Goal: Subscribe to service/newsletter

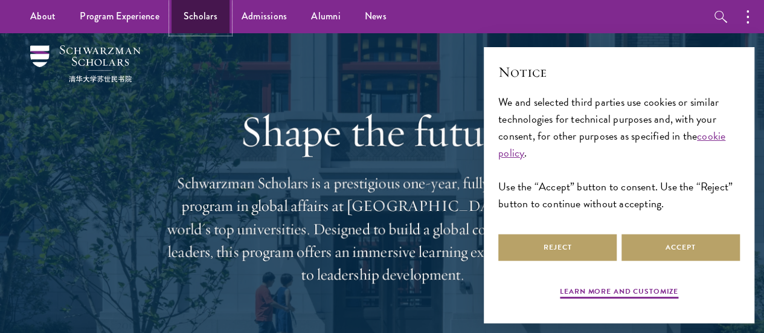
click at [179, 14] on link "Scholars" at bounding box center [201, 16] width 58 height 33
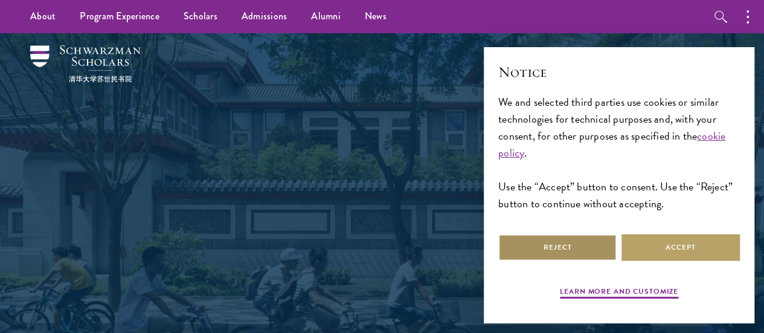
click at [600, 236] on button "Reject" at bounding box center [557, 247] width 118 height 27
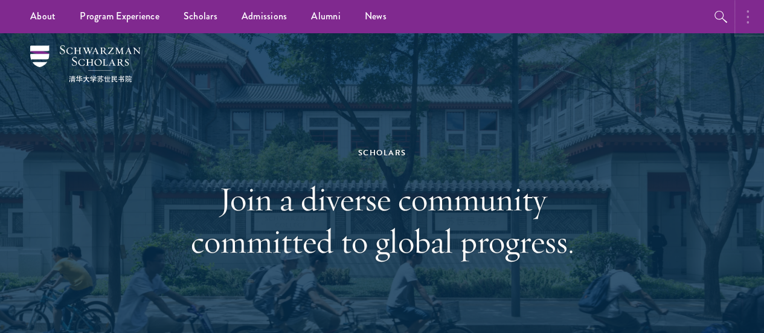
click at [747, 11] on circle "button" at bounding box center [747, 11] width 2 height 2
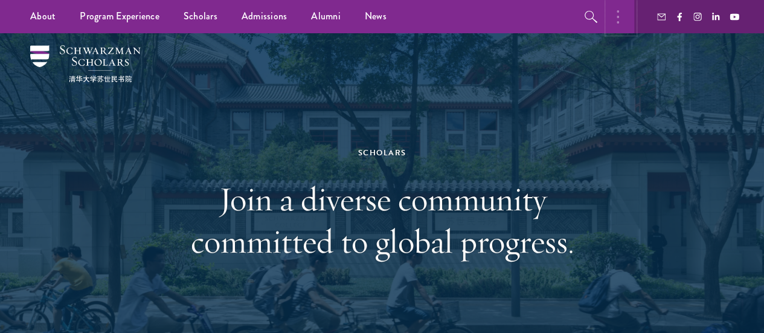
click at [614, 19] on button "button" at bounding box center [621, 16] width 27 height 33
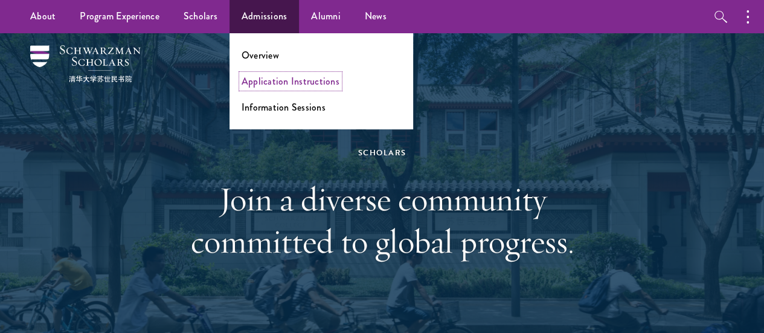
click at [281, 83] on link "Application Instructions" at bounding box center [291, 81] width 98 height 14
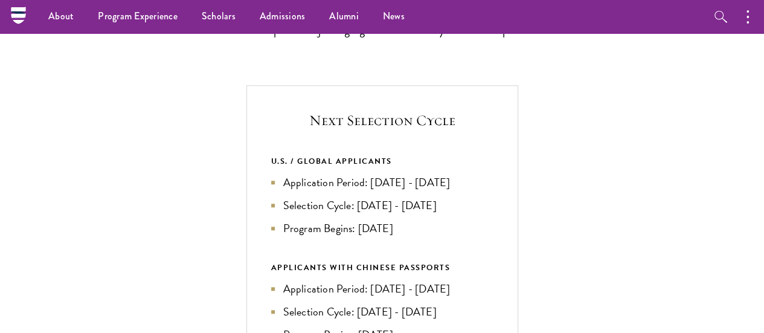
scroll to position [351, 0]
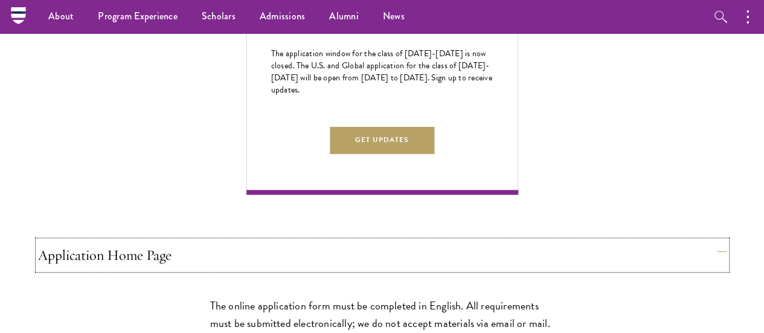
scroll to position [685, 0]
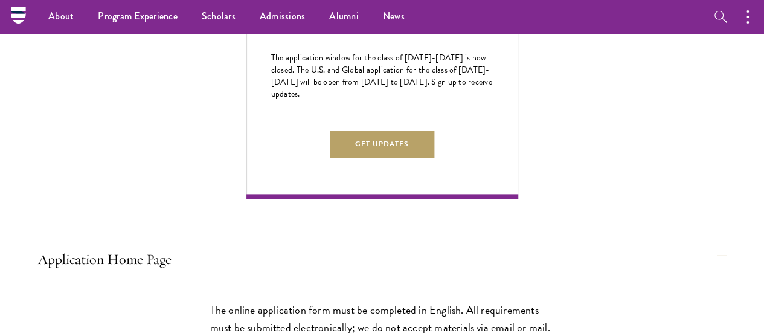
drag, startPoint x: 766, startPoint y: 92, endPoint x: 406, endPoint y: 170, distance: 368.8
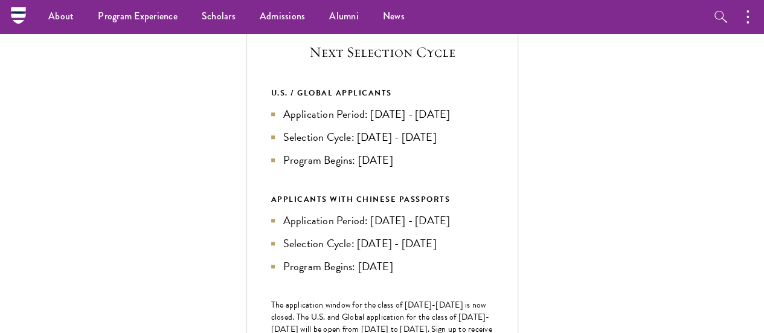
scroll to position [427, 0]
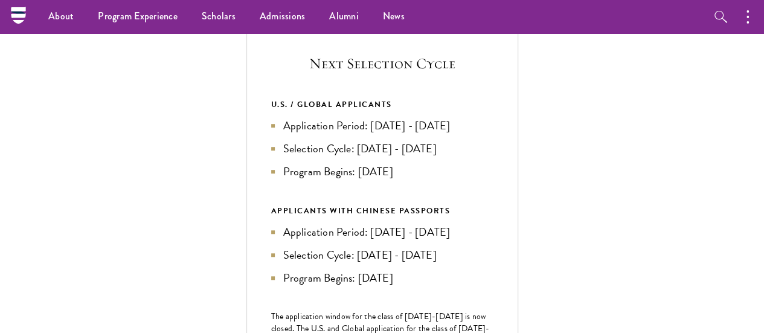
drag, startPoint x: 759, startPoint y: 80, endPoint x: 752, endPoint y: 96, distance: 17.3
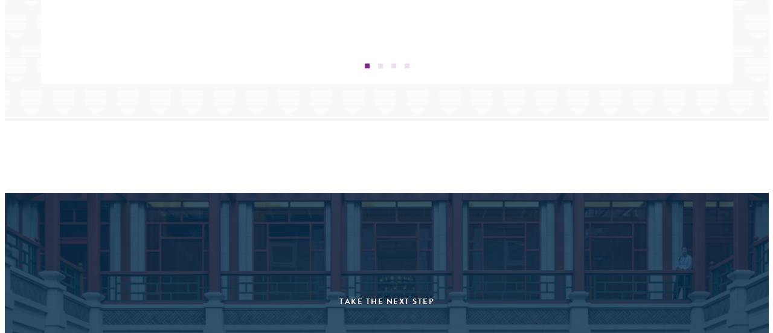
scroll to position [2645, 0]
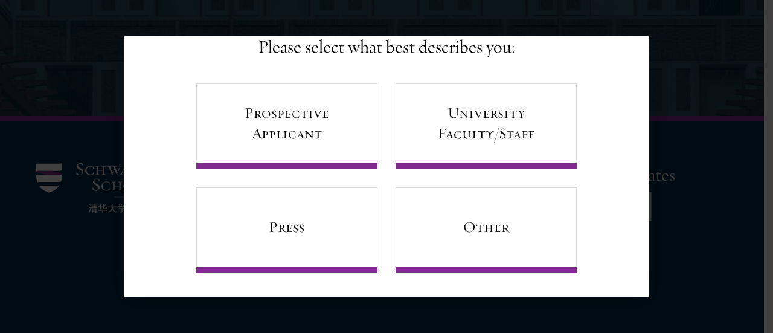
scroll to position [98, 0]
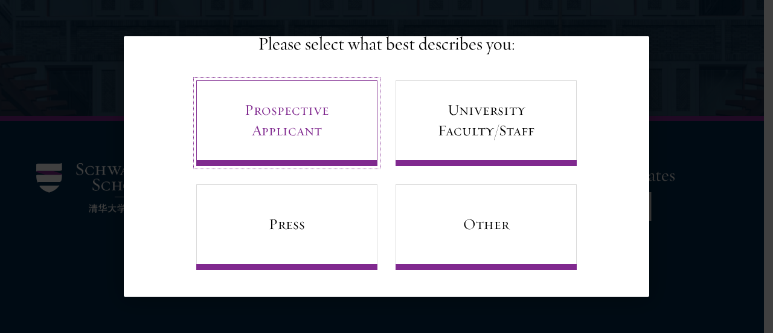
click at [281, 147] on link "Prospective Applicant" at bounding box center [286, 123] width 181 height 86
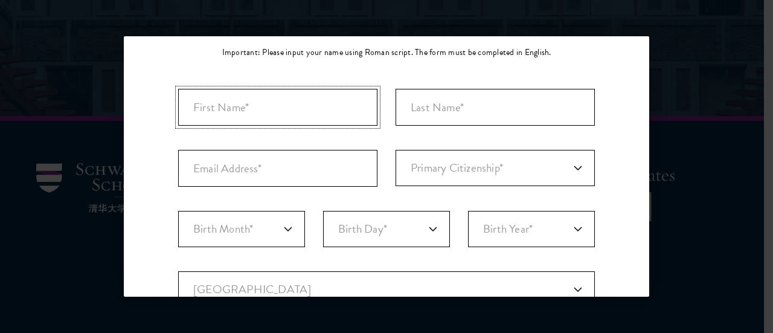
click at [287, 113] on input "First Name*" at bounding box center [277, 107] width 199 height 37
type input "Dawit"
type input "Mengstu"
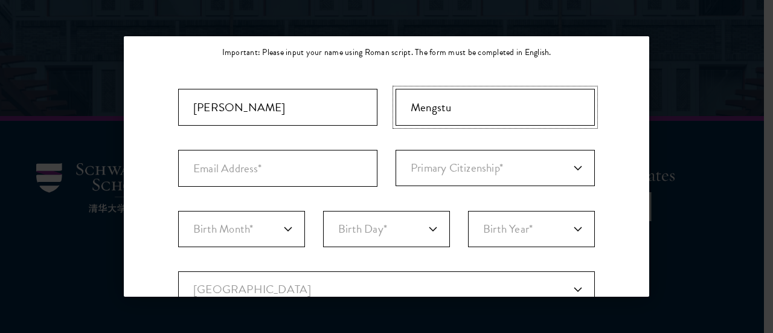
type input "dawittesfay2724@gmail.com"
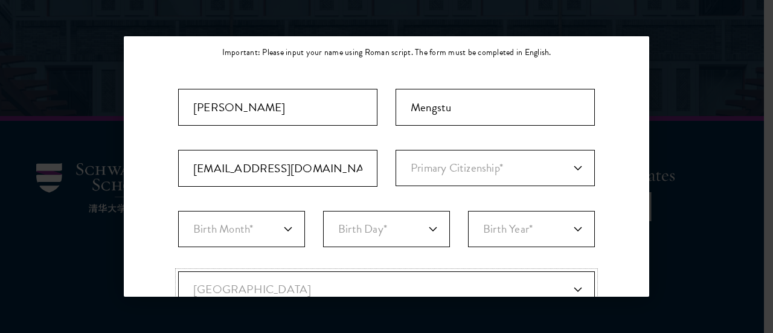
select select "ET"
type input "Axum"
select select
click at [476, 109] on input "Mengstu" at bounding box center [495, 107] width 199 height 37
type input "M"
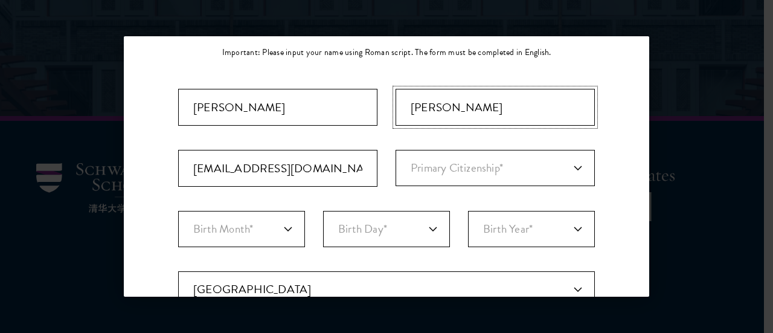
type input "tesfay"
click at [430, 173] on select "Primary Citizenship* Afghanistan Aland Islands Albania Algeria Andorra Angola A…" at bounding box center [495, 168] width 199 height 36
select select "ET"
click at [396, 150] on select "Primary Citizenship* Afghanistan Aland Islands Albania Algeria Andorra Angola A…" at bounding box center [495, 168] width 199 height 36
click at [263, 231] on select "Birth Month* January February March April May June July August September Octobe…" at bounding box center [241, 229] width 127 height 36
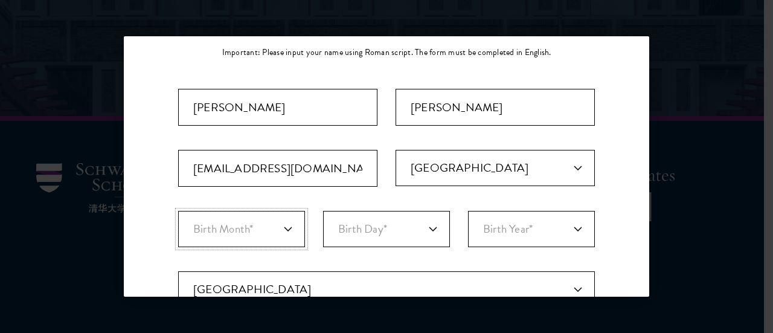
select select "11"
click at [178, 211] on select "Birth Month* January February March April May June July August September Octobe…" at bounding box center [241, 229] width 127 height 36
click at [333, 218] on select "Birth Day* 1 2 3 4 5 6 7 8 9 10 11 12 13 14 15 16 17 18 19 20 21 22 23 24 25 26…" at bounding box center [386, 229] width 127 height 36
select select "07"
click at [323, 211] on select "Birth Day* 1 2 3 4 5 6 7 8 9 10 11 12 13 14 15 16 17 18 19 20 21 22 23 24 25 26…" at bounding box center [386, 229] width 127 height 36
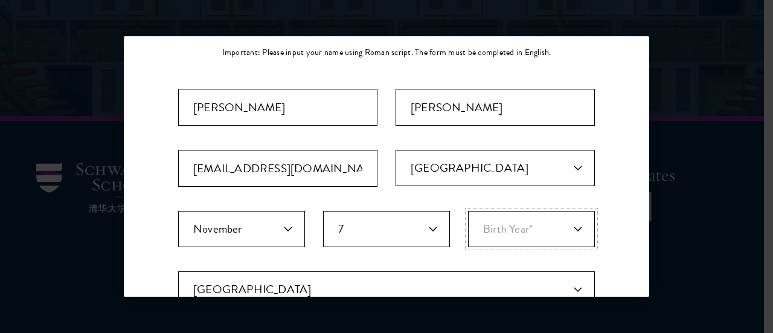
click at [494, 228] on select "Birth Year* 2025 2024 2023 2022 2021 2020 2019 2018 2017 2016 2015 2014 2013 20…" at bounding box center [531, 229] width 127 height 36
select select "2003"
click at [468, 211] on select "Birth Year* 2025 2024 2023 2022 2021 2020 2019 2018 2017 2016 2015 2014 2013 20…" at bounding box center [531, 229] width 127 height 36
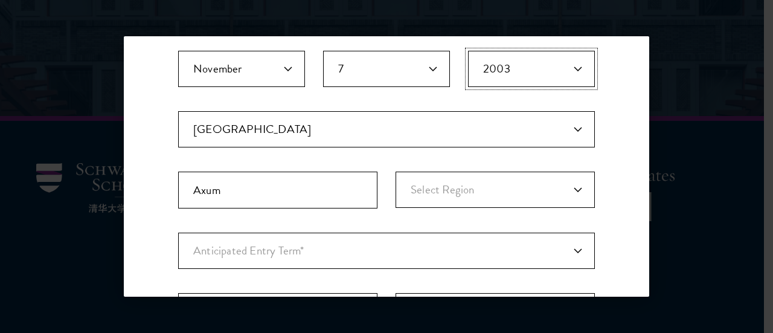
scroll to position [342, 0]
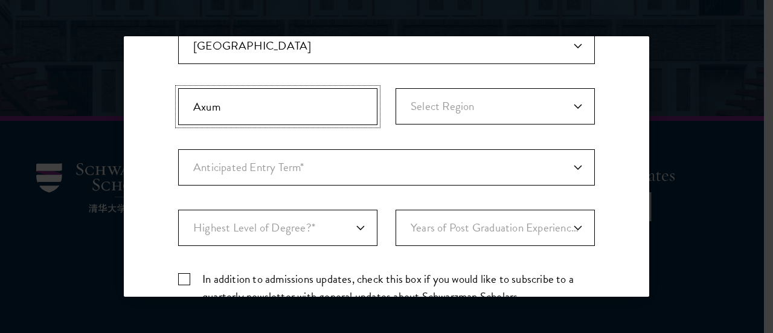
click at [335, 121] on input "Axum" at bounding box center [277, 106] width 199 height 37
type input "Aksum"
click at [440, 113] on select "Select Region Addis Ababa Afar Amhara Benishangul-Gumuz Dire Dawa Gambela Harar…" at bounding box center [495, 106] width 199 height 36
select select "Tigray"
click at [396, 88] on select "Select Region Addis Ababa Afar Amhara Benishangul-Gumuz Dire Dawa Gambela Harar…" at bounding box center [495, 106] width 199 height 36
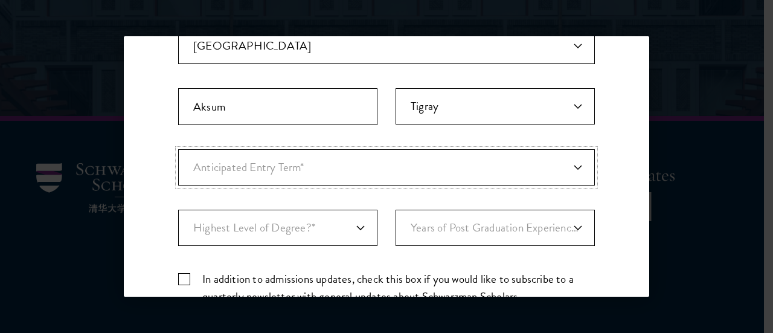
click at [377, 162] on select "Anticipated Entry Term* August 2026 (Application opens April 2025) Just Explori…" at bounding box center [386, 167] width 417 height 36
click at [563, 156] on select "Anticipated Entry Term* August 2026 (Application opens April 2025) Just Explori…" at bounding box center [386, 167] width 417 height 36
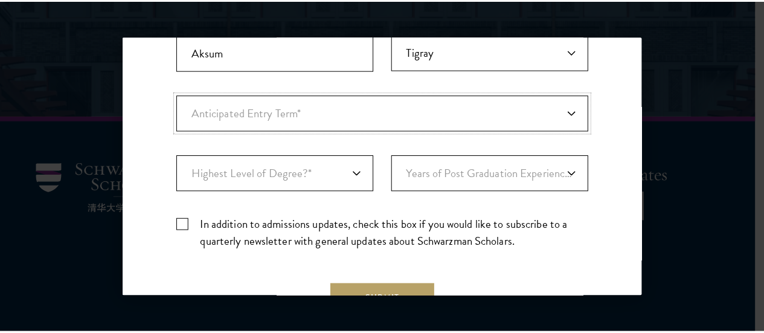
scroll to position [412, 0]
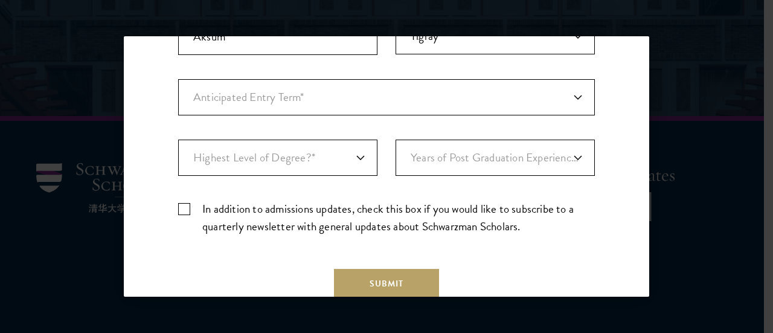
click at [553, 117] on div "Important: The form must be completed in English. Dawit tesfay dawittesfay2724@…" at bounding box center [386, 9] width 417 height 469
click at [559, 109] on select "Anticipated Entry Term* August 2026 (Application opens April 2025) Just Explori…" at bounding box center [386, 97] width 417 height 36
select select "e64b8ab3-eabb-4867-96d5-7e6b4840665f"
click at [178, 79] on select "Anticipated Entry Term* August 2026 (Application opens April 2025) Just Explori…" at bounding box center [386, 97] width 417 height 36
click at [360, 156] on select "Highest Level of Degree?* PHD Bachelor's Master's Current Undergraduate Student" at bounding box center [277, 157] width 199 height 36
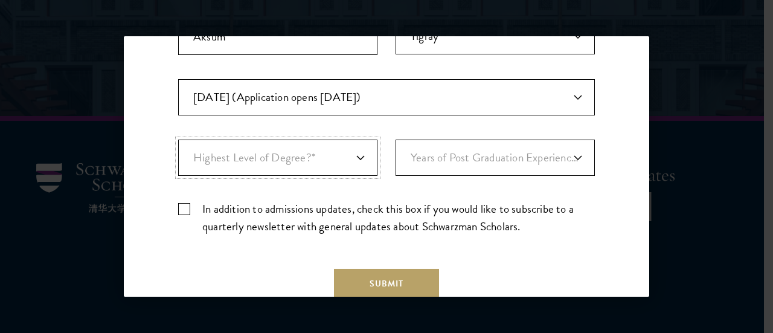
select select "bf44f490-31e9-4d16-b1d2-df861e7933aa"
click at [178, 139] on select "Highest Level of Degree?* PHD Bachelor's Master's Current Undergraduate Student" at bounding box center [277, 157] width 199 height 36
click at [423, 164] on select "Years of Post Graduation Experience?* 1 2 3 4 5 6 7 8 9 10" at bounding box center [495, 157] width 199 height 36
click at [698, 151] on div "Back Stay Connected Please select what best describes you: Prospective Applican…" at bounding box center [386, 166] width 773 height 260
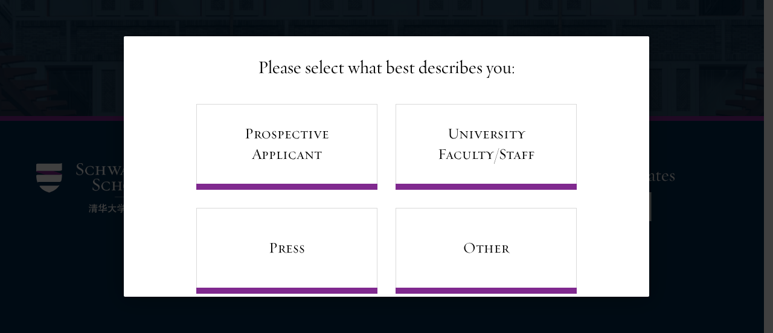
scroll to position [83, 0]
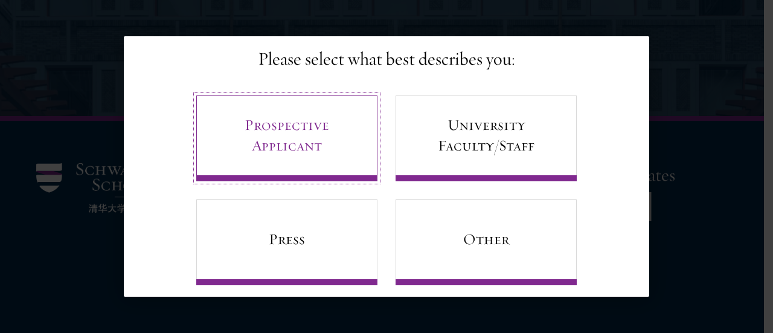
click at [245, 149] on link "Prospective Applicant" at bounding box center [286, 138] width 181 height 86
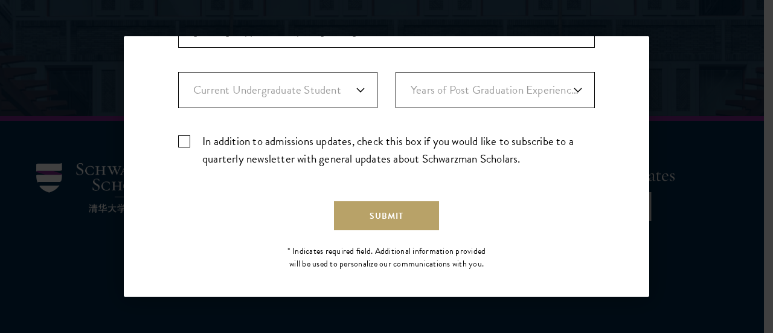
scroll to position [481, 0]
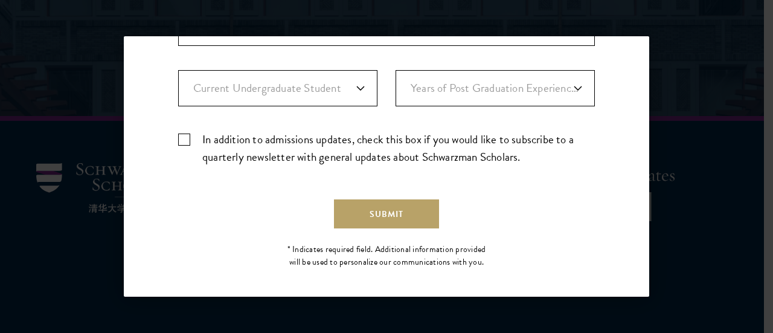
click at [203, 153] on label "In addition to admissions updates, check this box if you would like to subscrib…" at bounding box center [386, 147] width 417 height 35
click at [203, 138] on input "In addition to admissions updates, check this box if you would like to subscrib…" at bounding box center [386, 134] width 417 height 8
checkbox input "true"
click at [345, 208] on button "Submit" at bounding box center [386, 213] width 105 height 29
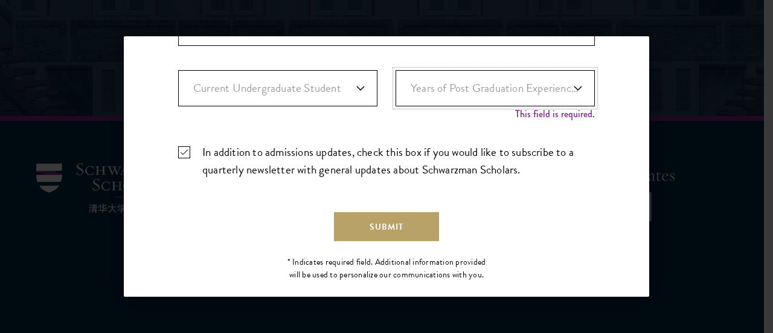
click at [523, 87] on select "Years of Post Graduation Experience?* 1 2 3 4 5 6 7 8 9 10" at bounding box center [495, 88] width 199 height 36
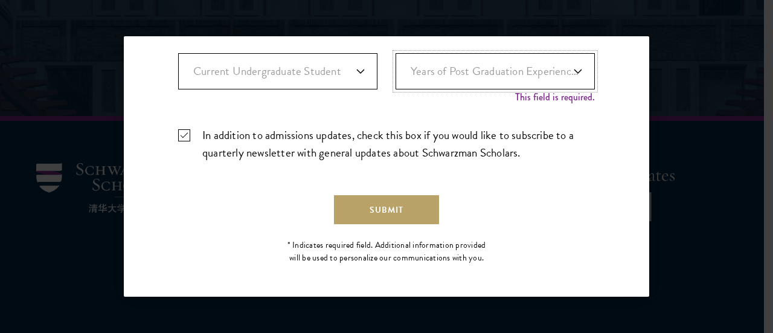
click at [546, 78] on select "Years of Post Graduation Experience?* 1 2 3 4 5 6 7 8 9 10" at bounding box center [495, 71] width 199 height 36
click at [396, 53] on select "Years of Post Graduation Experience?* 1 2 3 4 5 6 7 8 9 10" at bounding box center [495, 71] width 199 height 36
click at [379, 198] on button "Submit" at bounding box center [386, 209] width 105 height 29
click at [348, 74] on select "Highest Level of Degree?* PHD Bachelor's Master's Current Undergraduate Student" at bounding box center [277, 71] width 199 height 36
click at [424, 72] on select "Years of Post Graduation Experience?* 1 2 3 4 5 6 7 8 9 10" at bounding box center [495, 71] width 199 height 36
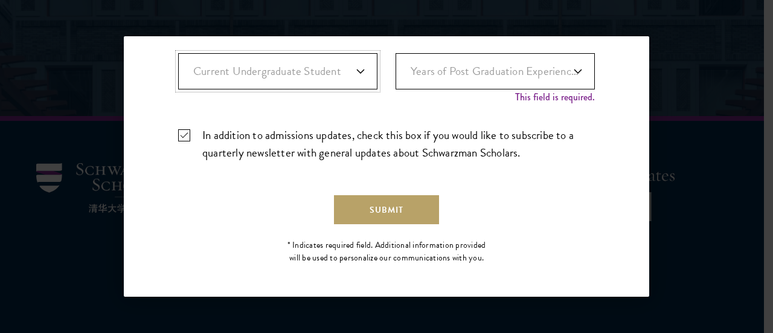
click at [349, 74] on select "Highest Level of Degree?* PHD Bachelor's Master's Current Undergraduate Student" at bounding box center [277, 71] width 199 height 36
click at [178, 53] on select "Highest Level of Degree?* PHD Bachelor's Master's Current Undergraduate Student" at bounding box center [277, 71] width 199 height 36
click at [422, 61] on select "Years of Post Graduation Experience?* 1 2 3 4 5 6 7 8 9 10" at bounding box center [495, 71] width 199 height 36
select select "1"
click at [396, 63] on select "Years of Post Graduation Experience?* 1 2 3 4 5 6 7 8 9 10" at bounding box center [495, 71] width 199 height 36
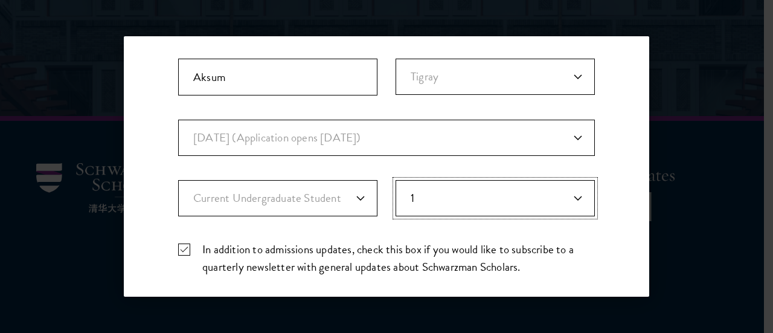
scroll to position [486, 0]
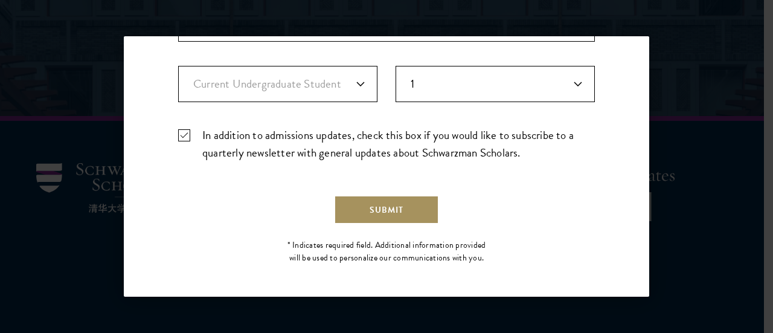
click at [401, 220] on button "Submit" at bounding box center [386, 209] width 105 height 29
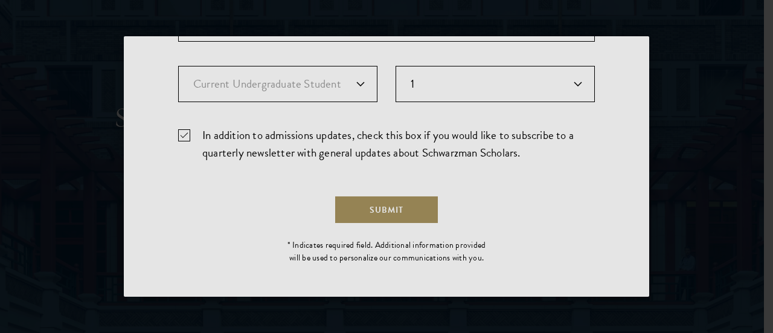
scroll to position [0, 0]
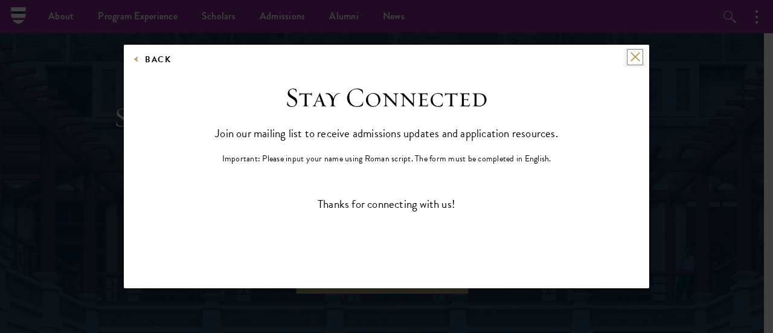
click at [633, 56] on button at bounding box center [635, 57] width 10 height 10
